Goal: Information Seeking & Learning: Learn about a topic

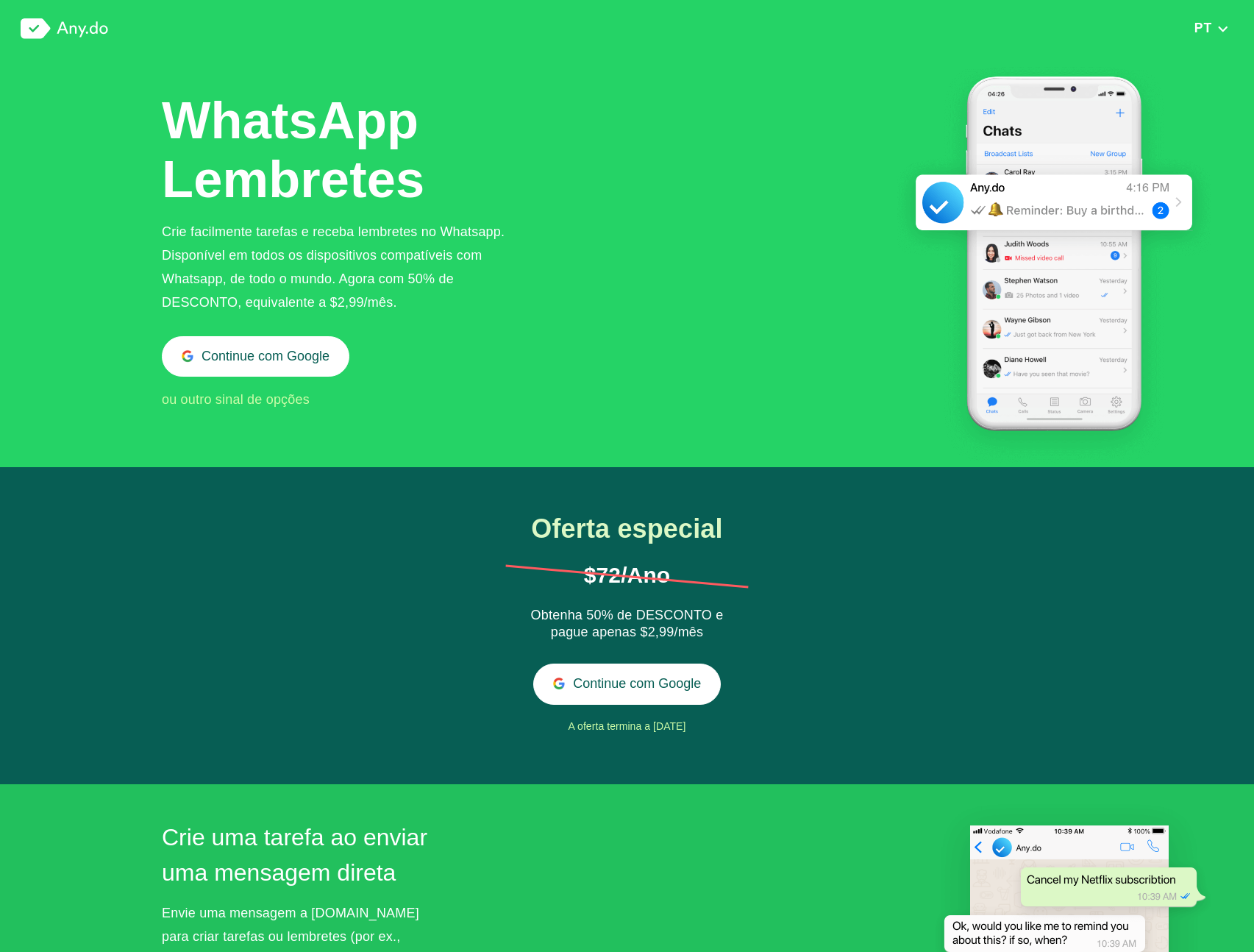
drag, startPoint x: 188, startPoint y: 235, endPoint x: 494, endPoint y: 306, distance: 314.1
click at [494, 306] on div "Crie facilmente tarefas e receba lembretes no Whatsapp. Disponível em todos os …" at bounding box center [340, 267] width 358 height 95
drag, startPoint x: 331, startPoint y: 265, endPoint x: 205, endPoint y: 230, distance: 130.8
click at [211, 232] on div "Crie facilmente tarefas e receba lembretes no Whatsapp. Disponível em todos os …" at bounding box center [340, 267] width 358 height 95
click at [408, 237] on div "Crie facilmente tarefas e receba lembretes no Whatsapp. Disponível em todos os …" at bounding box center [340, 267] width 358 height 95
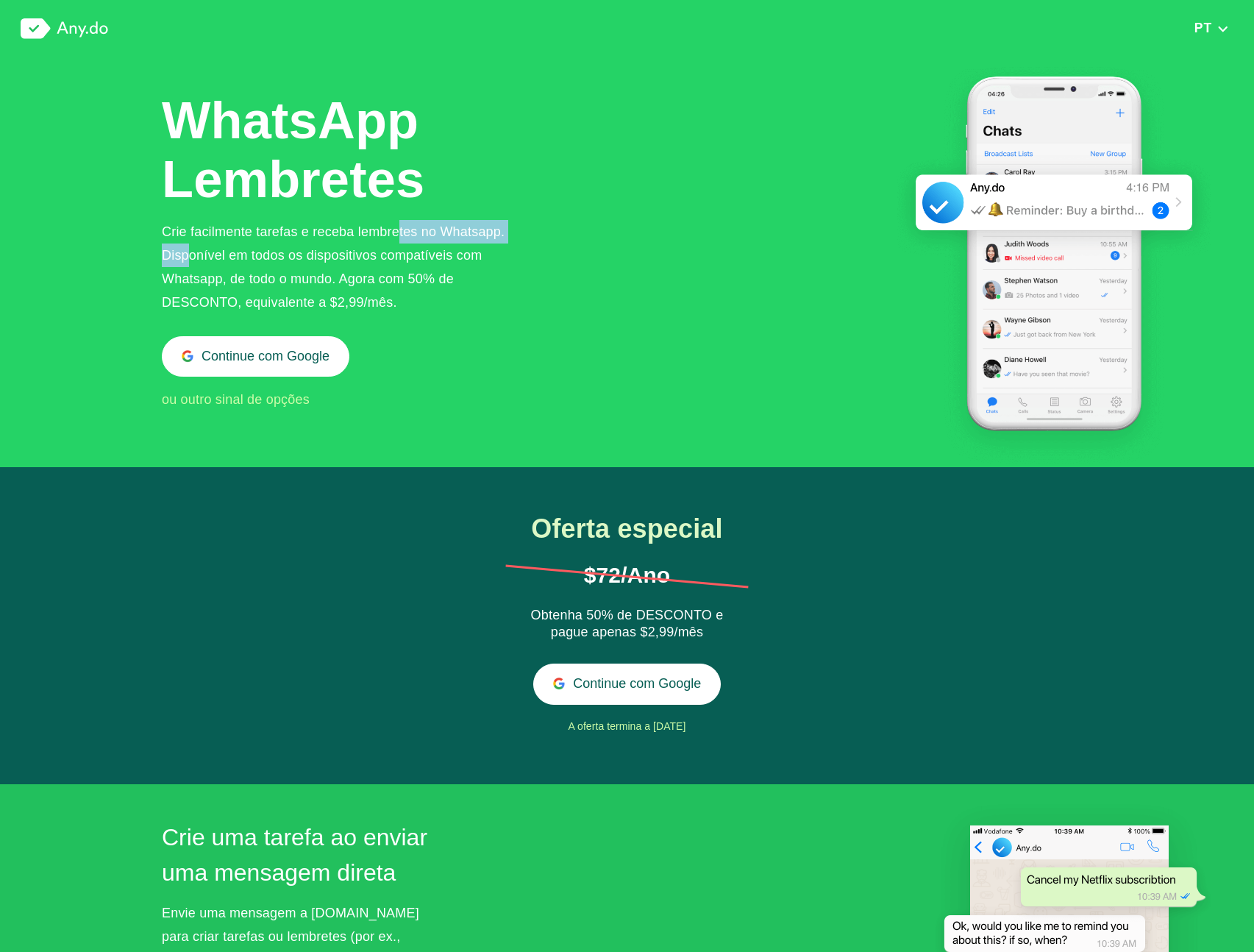
drag, startPoint x: 302, startPoint y: 245, endPoint x: 186, endPoint y: 253, distance: 116.3
click at [187, 253] on div "Crie facilmente tarefas e receba lembretes no Whatsapp. Disponível em todos os …" at bounding box center [340, 267] width 358 height 95
